Goal: Check status

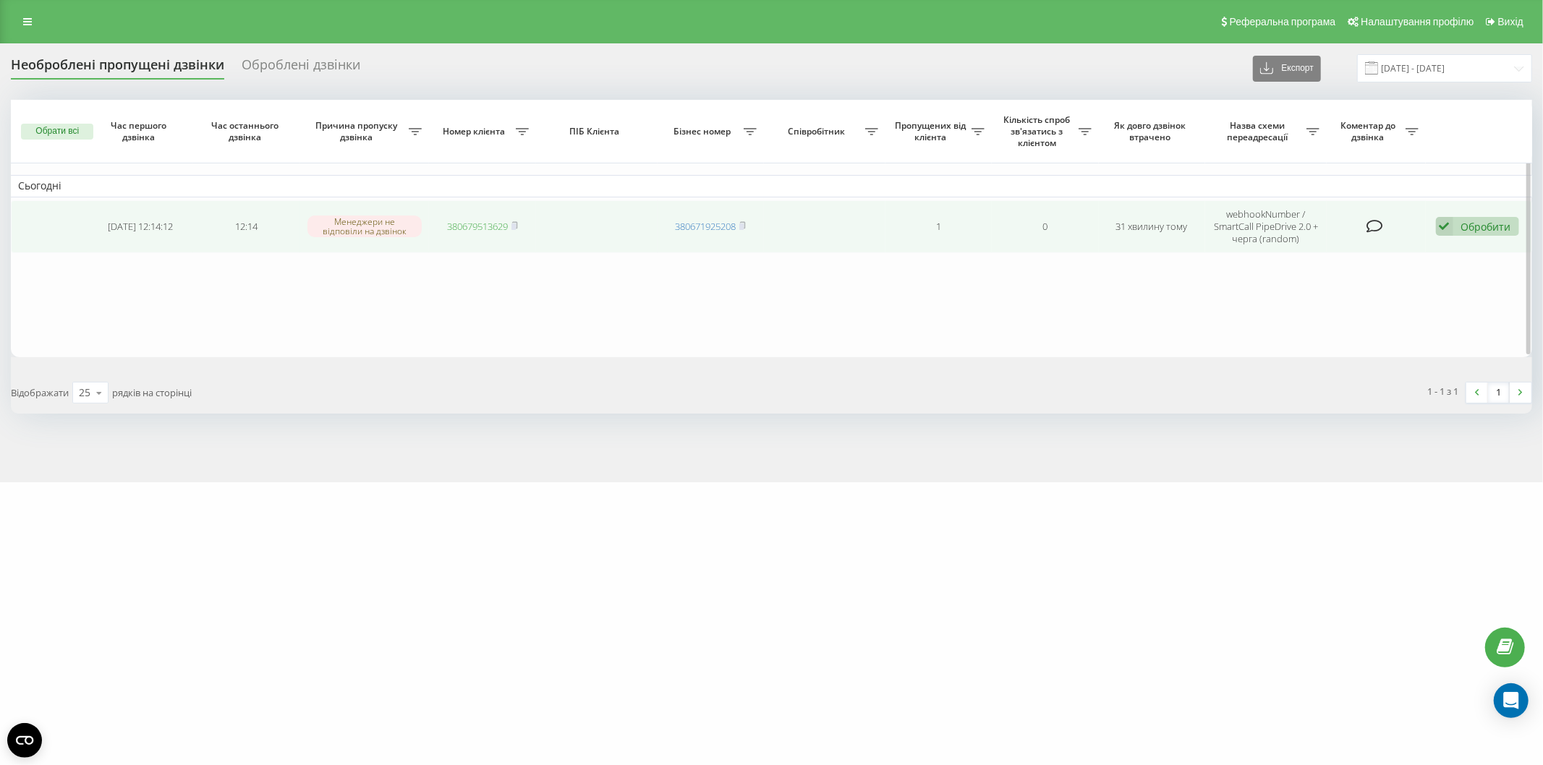
drag, startPoint x: 516, startPoint y: 224, endPoint x: 504, endPoint y: 225, distance: 11.6
click at [516, 225] on rect at bounding box center [513, 226] width 4 height 7
